Goal: Browse casually

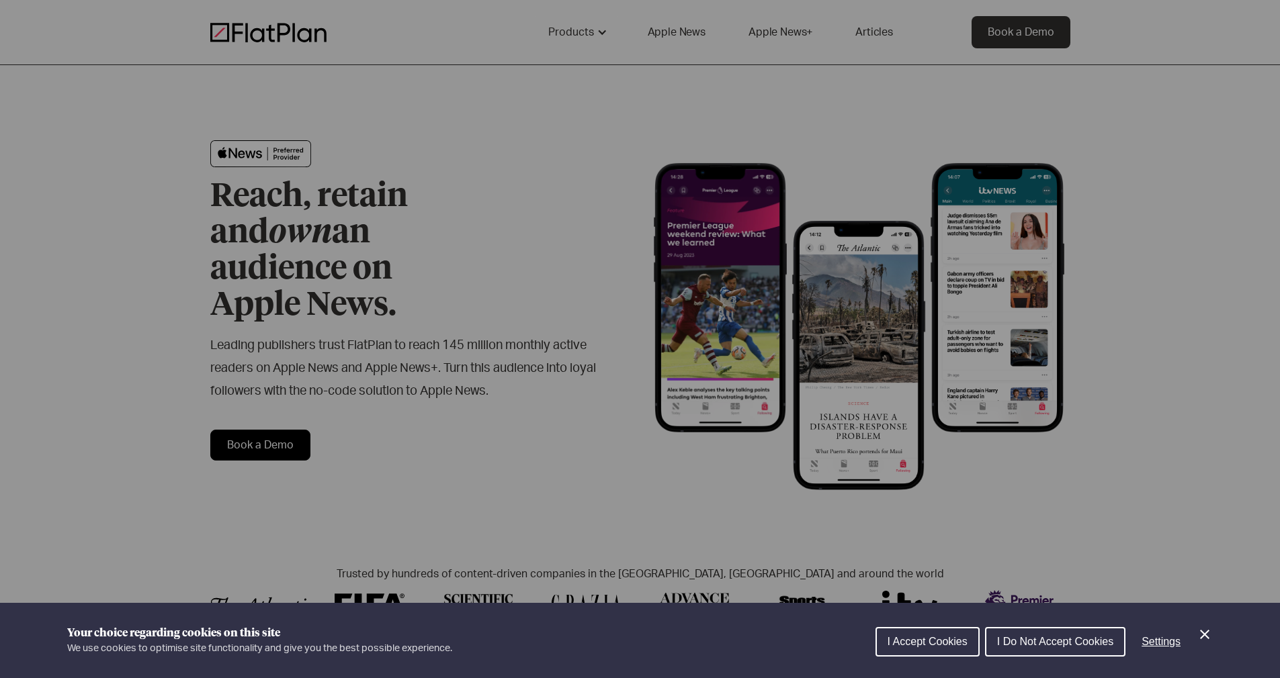
click at [938, 637] on span "I Accept Cookies" at bounding box center [927, 641] width 80 height 11
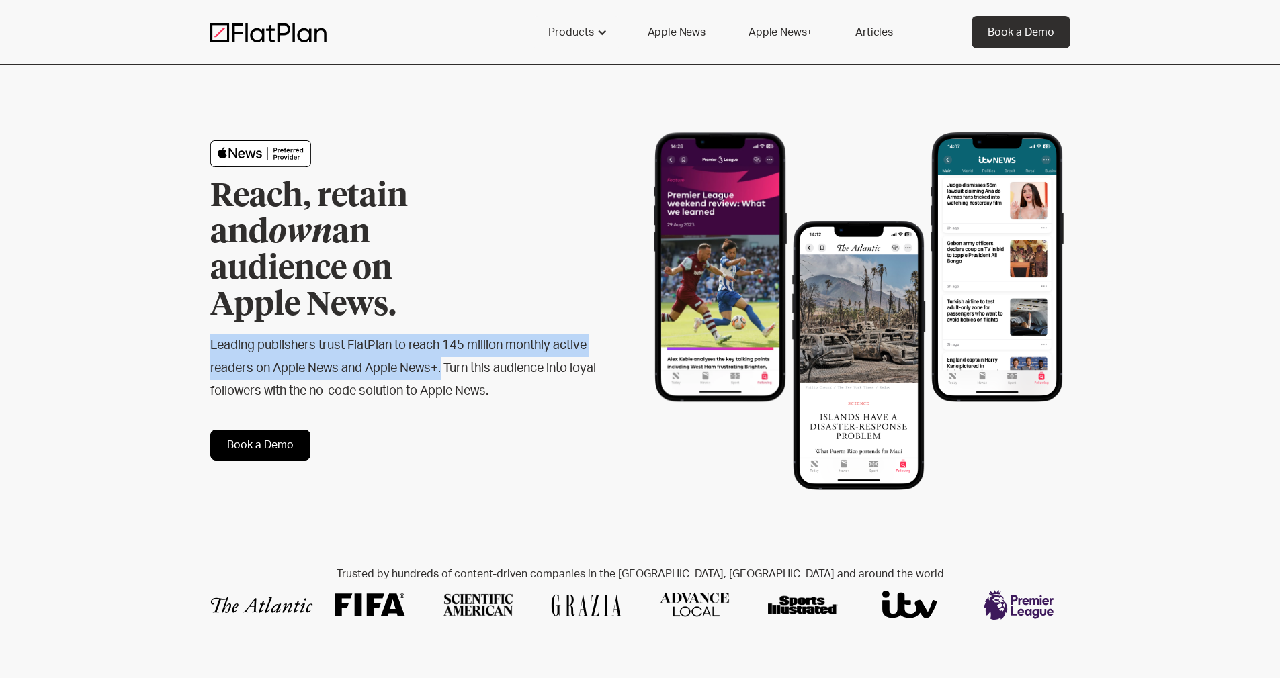
drag, startPoint x: 210, startPoint y: 312, endPoint x: 443, endPoint y: 334, distance: 233.4
click at [443, 335] on h2 "Leading publishers trust FlatPlan to reach 145 million monthly active readers o…" at bounding box center [403, 369] width 387 height 69
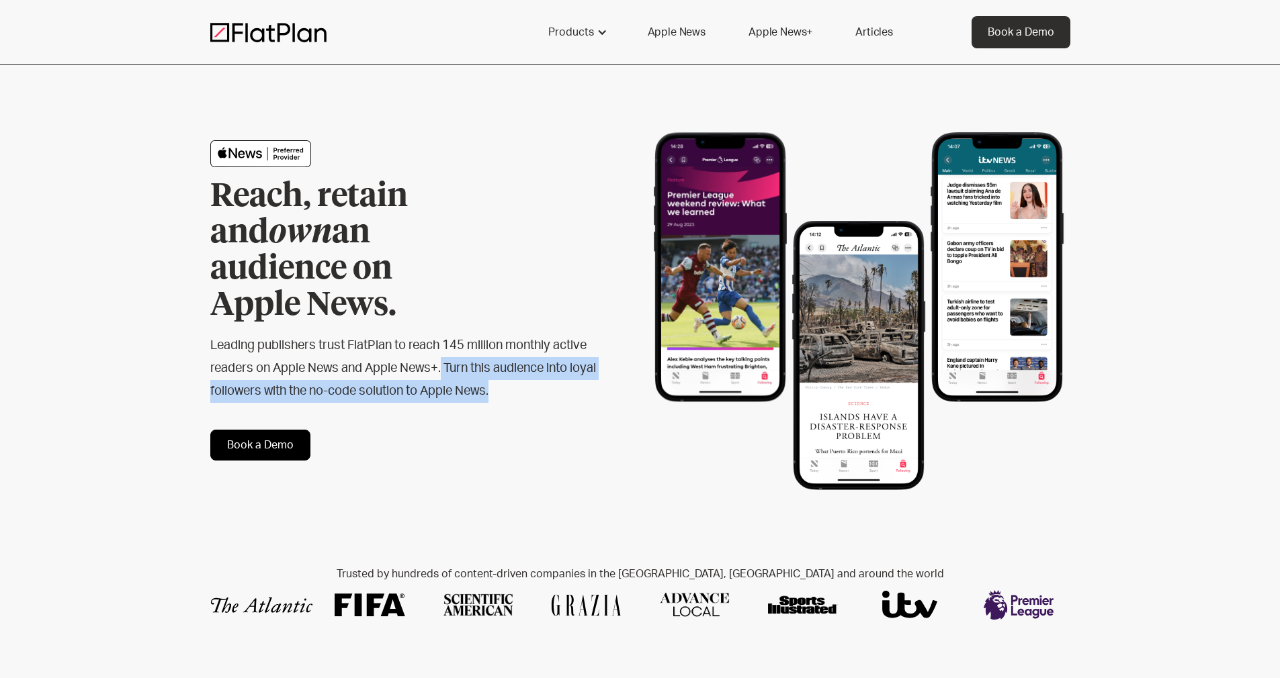
drag, startPoint x: 443, startPoint y: 336, endPoint x: 524, endPoint y: 357, distance: 83.4
click at [524, 357] on h2 "Leading publishers trust FlatPlan to reach 145 million monthly active readers o…" at bounding box center [403, 369] width 387 height 69
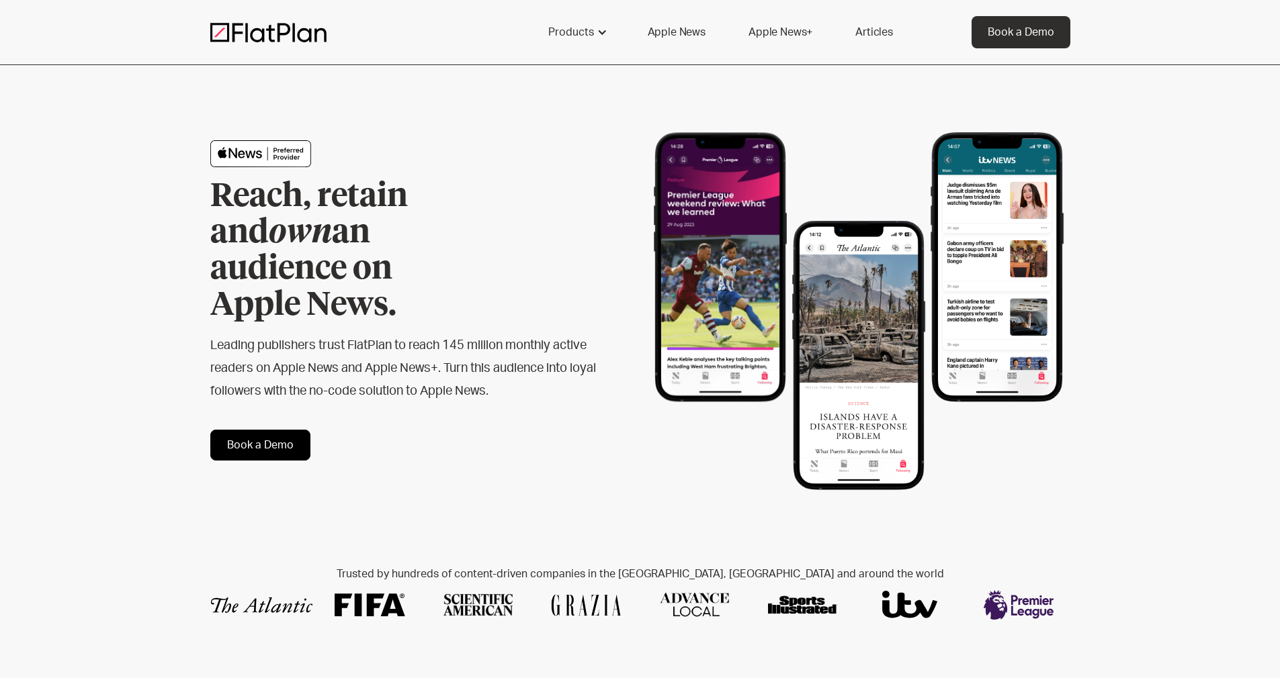
drag, startPoint x: 449, startPoint y: 337, endPoint x: 540, endPoint y: 358, distance: 93.8
click at [540, 358] on h2 "Leading publishers trust FlatPlan to reach 145 million monthly active readers o…" at bounding box center [403, 369] width 387 height 69
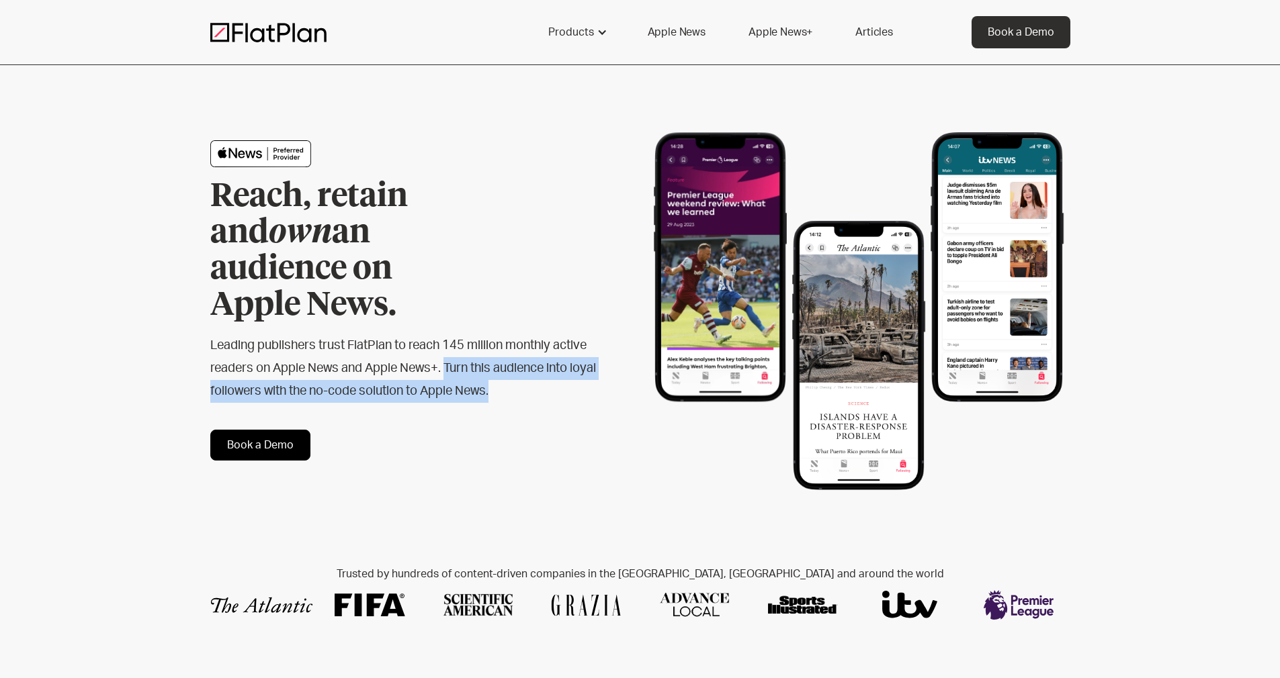
drag, startPoint x: 449, startPoint y: 335, endPoint x: 545, endPoint y: 373, distance: 103.8
click at [545, 373] on div "Reach, retain and own an audience on Apple News. Leading publishers trust FlatP…" at bounding box center [425, 300] width 430 height 320
